Goal: Task Accomplishment & Management: Manage account settings

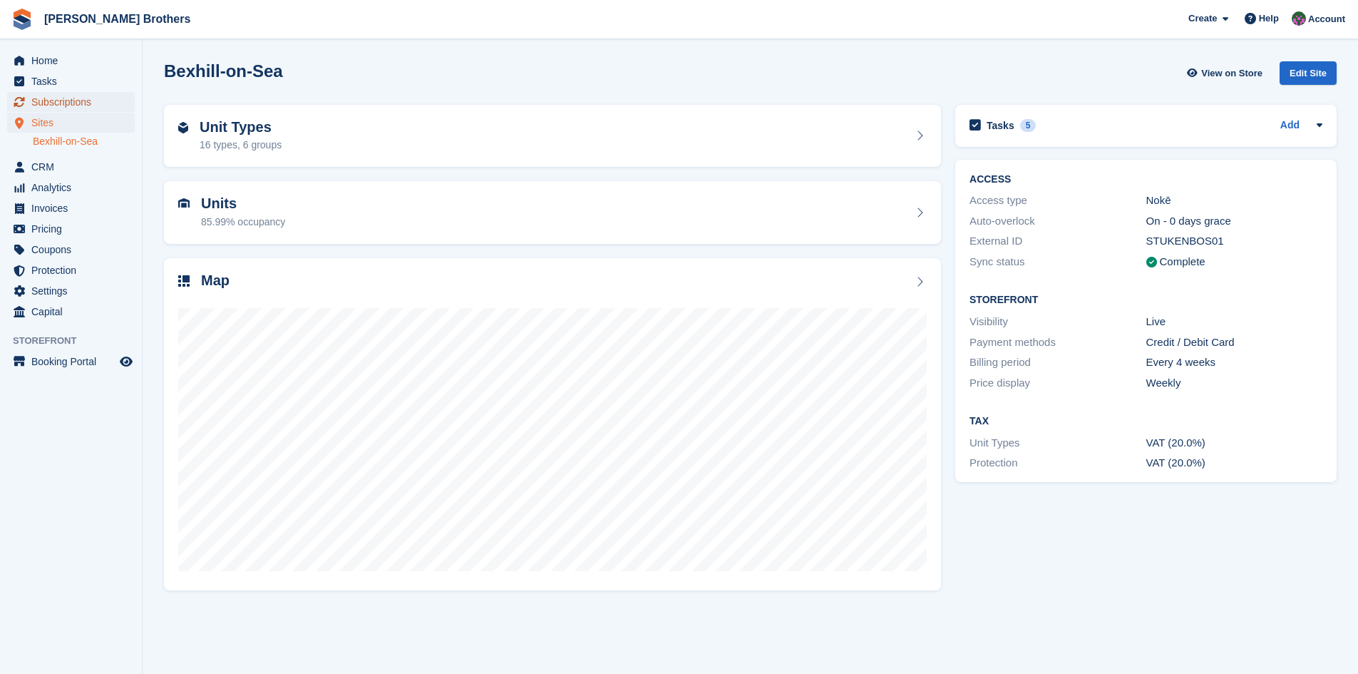
click at [56, 101] on span "Subscriptions" at bounding box center [74, 102] width 86 height 20
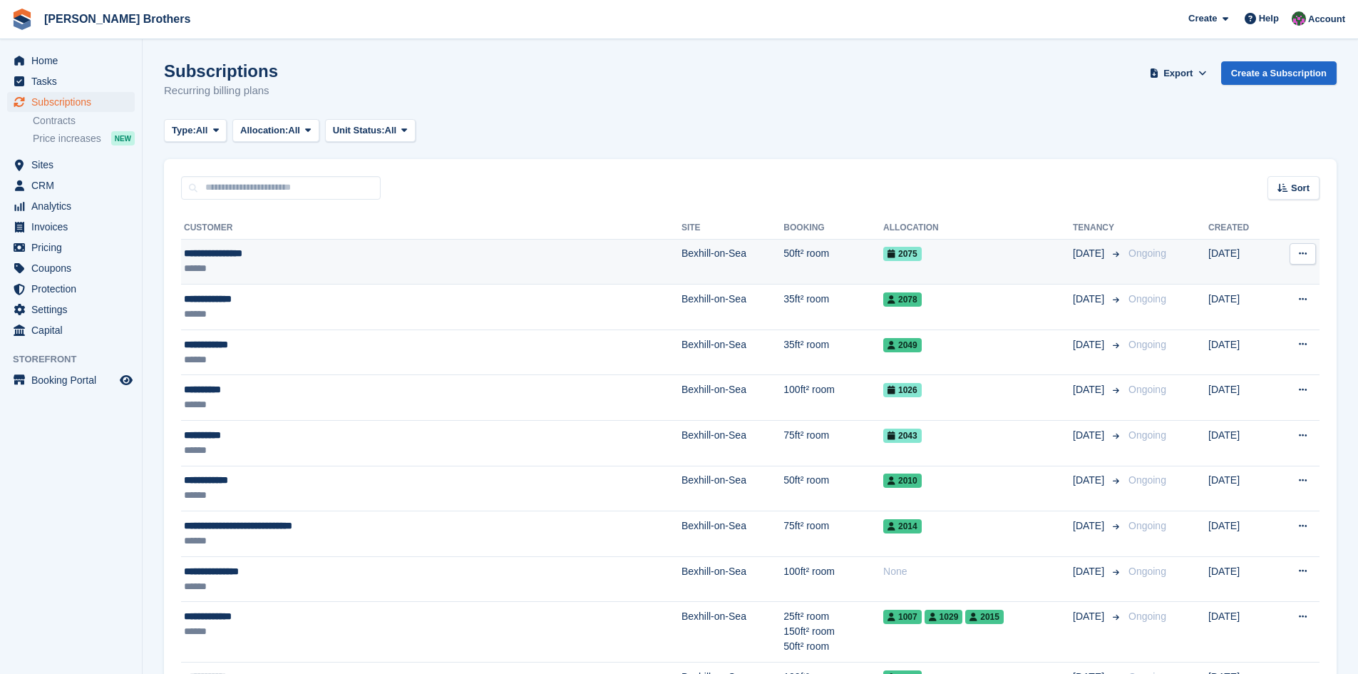
click at [245, 250] on div "**********" at bounding box center [341, 253] width 315 height 15
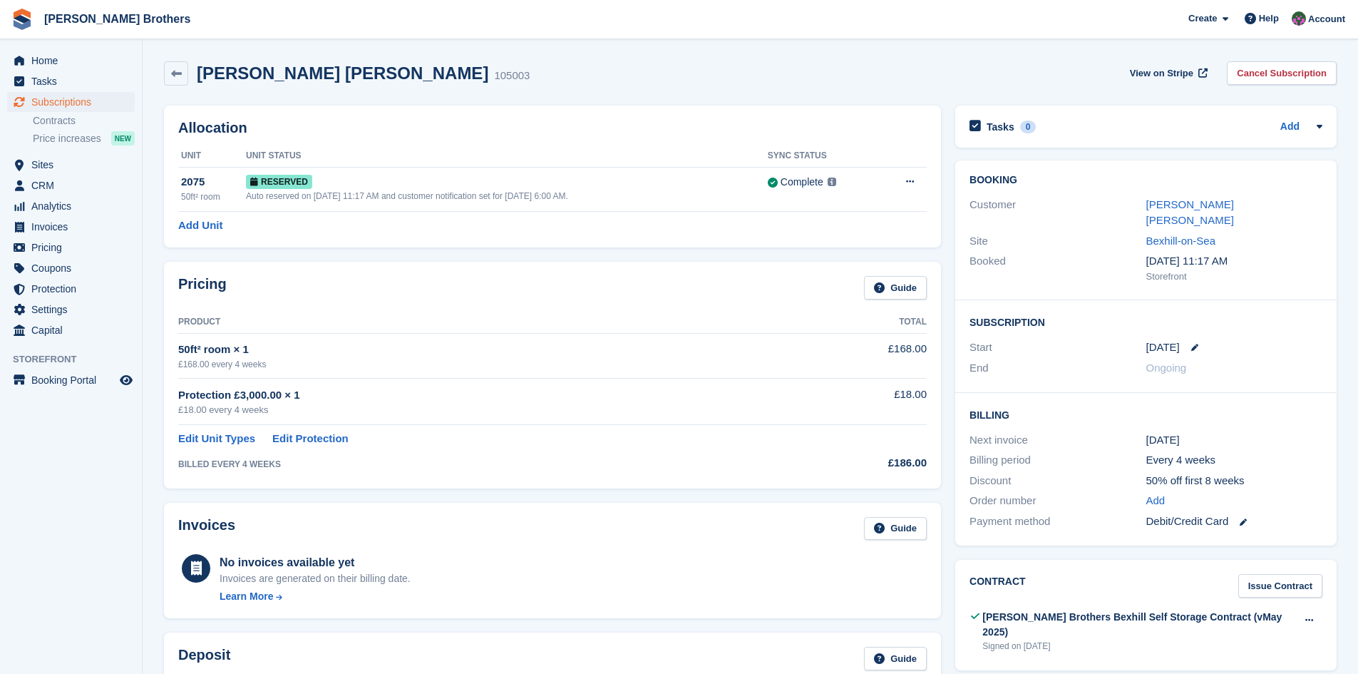
scroll to position [143, 0]
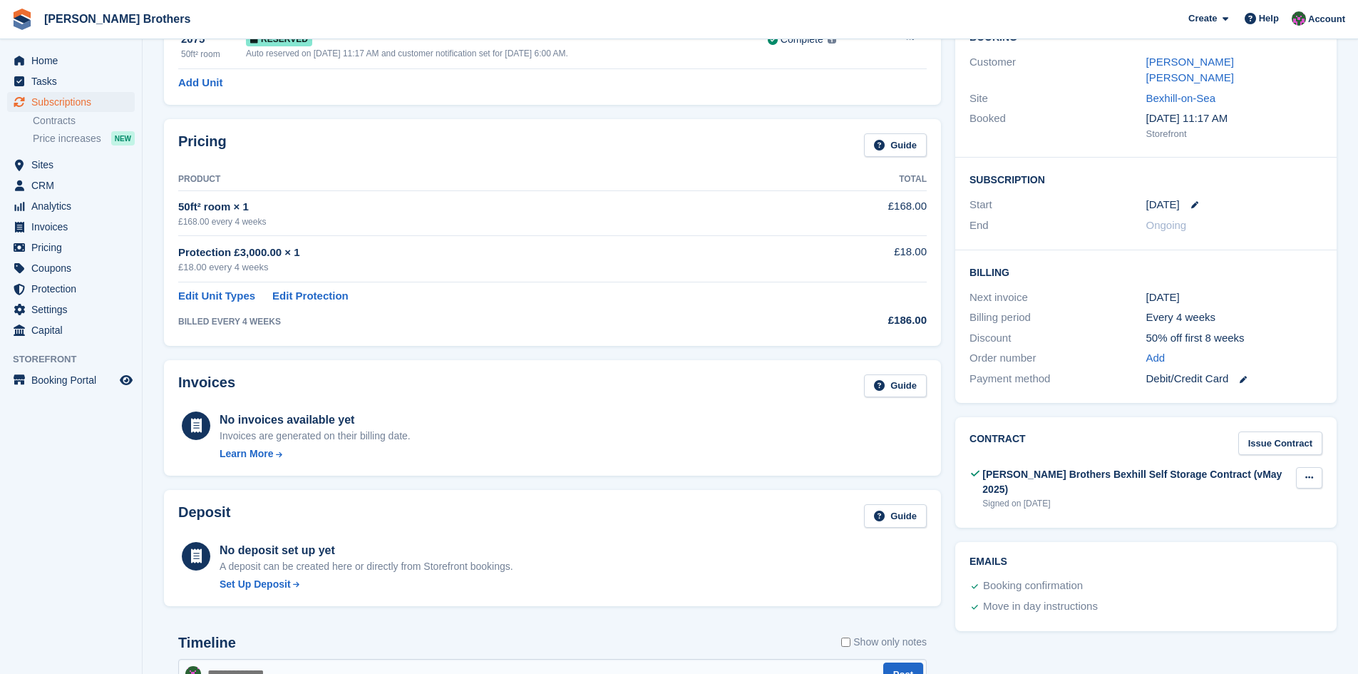
click at [1307, 473] on icon at bounding box center [1309, 477] width 8 height 9
click at [1216, 515] on p "Download" at bounding box center [1254, 524] width 124 height 19
click at [38, 56] on span "Home" at bounding box center [74, 61] width 86 height 20
